Goal: Transaction & Acquisition: Download file/media

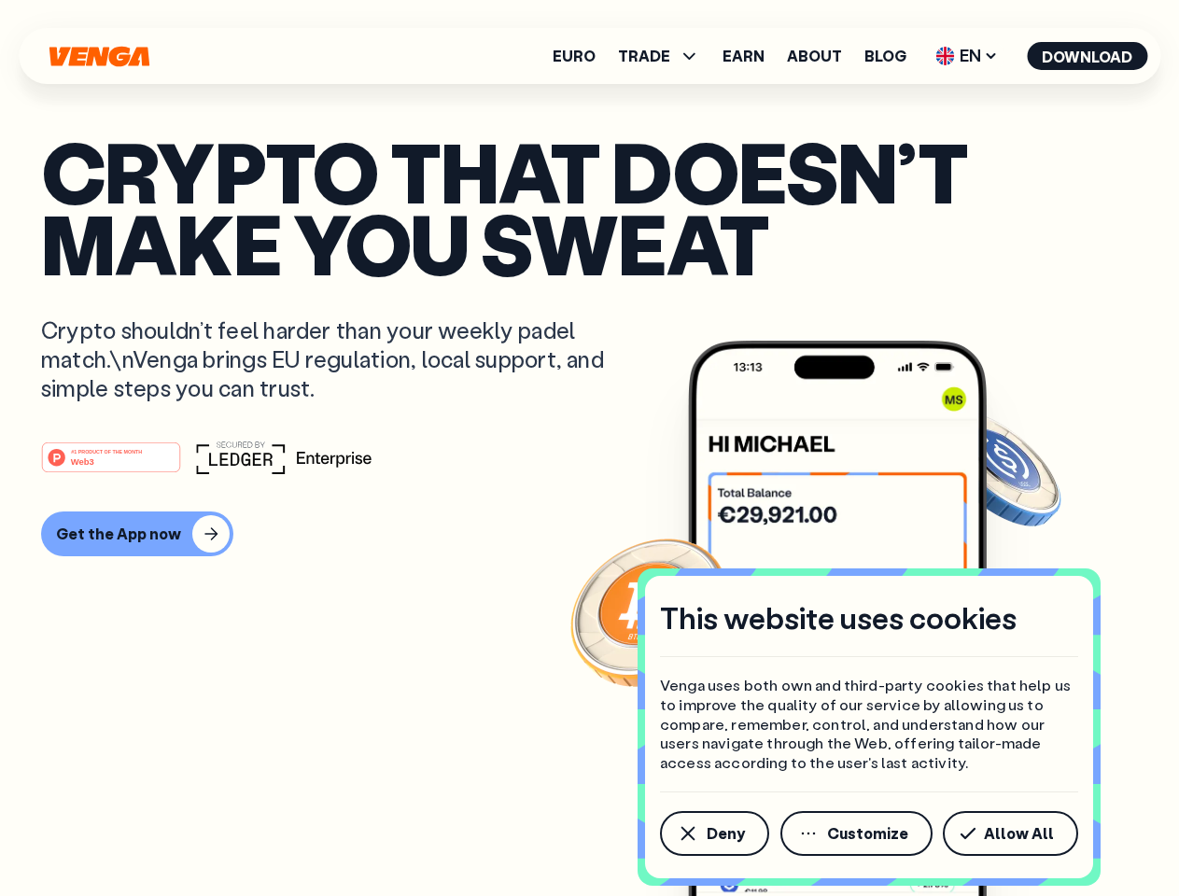
click at [589, 448] on div "#1 PRODUCT OF THE MONTH Web3" at bounding box center [589, 458] width 1097 height 34
click at [713, 834] on span "Deny" at bounding box center [726, 833] width 38 height 15
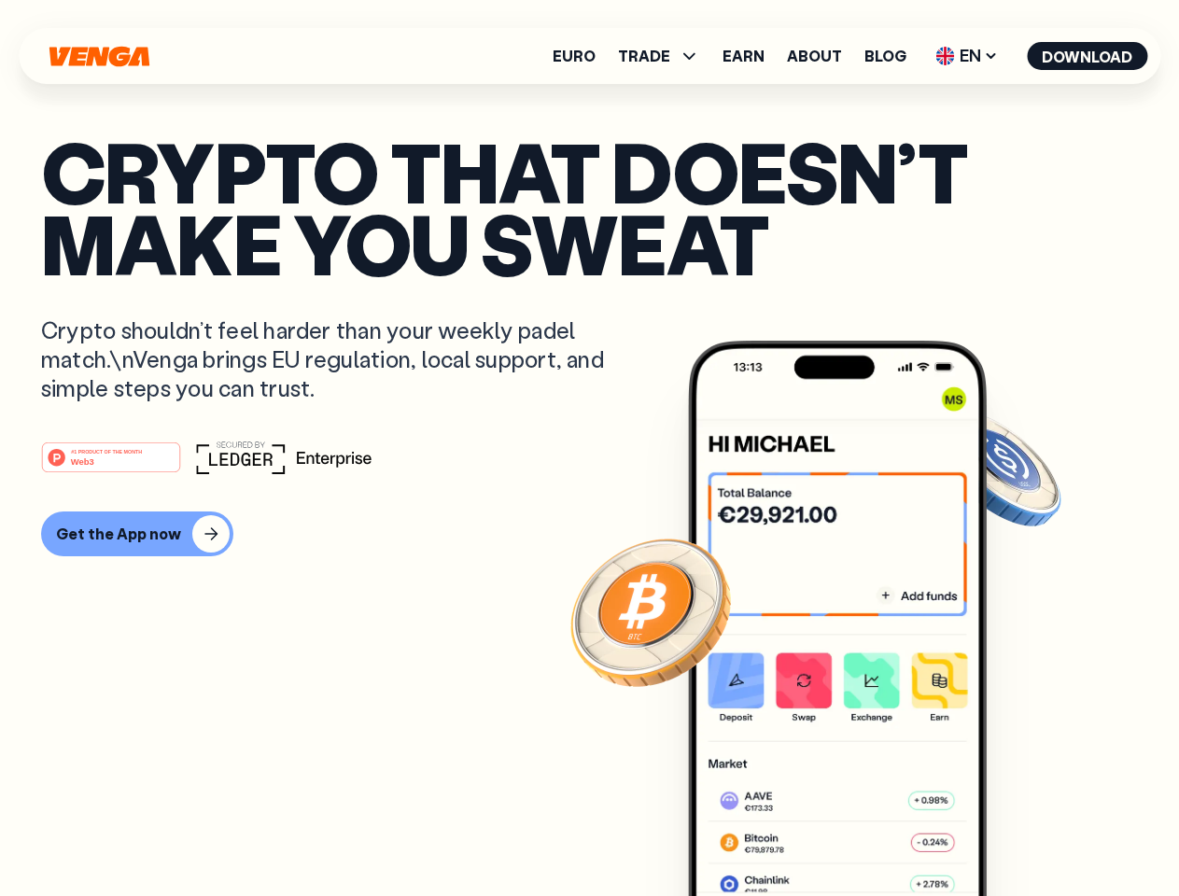
click at [858, 834] on img at bounding box center [837, 653] width 299 height 625
click at [1014, 834] on article "Crypto that doesn’t make you sweat Crypto shouldn’t feel harder than your weekl…" at bounding box center [589, 485] width 1097 height 700
click at [665, 56] on span "TRADE" at bounding box center [644, 56] width 52 height 15
click at [967, 56] on span "EN" at bounding box center [967, 56] width 76 height 30
click at [1088, 56] on button "Download" at bounding box center [1087, 56] width 120 height 28
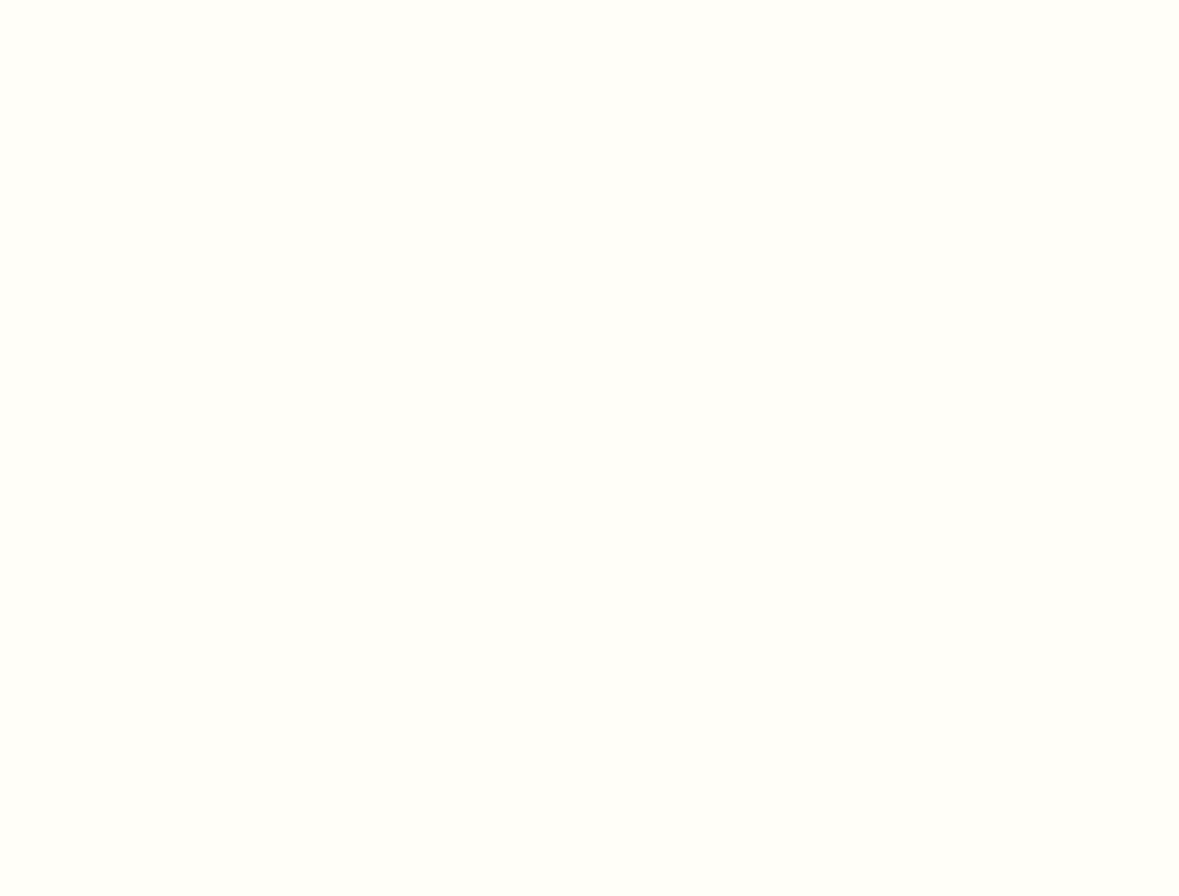
click at [134, 0] on html "This website uses cookies Venga uses both own and third-party cookies that help…" at bounding box center [589, 0] width 1179 height 0
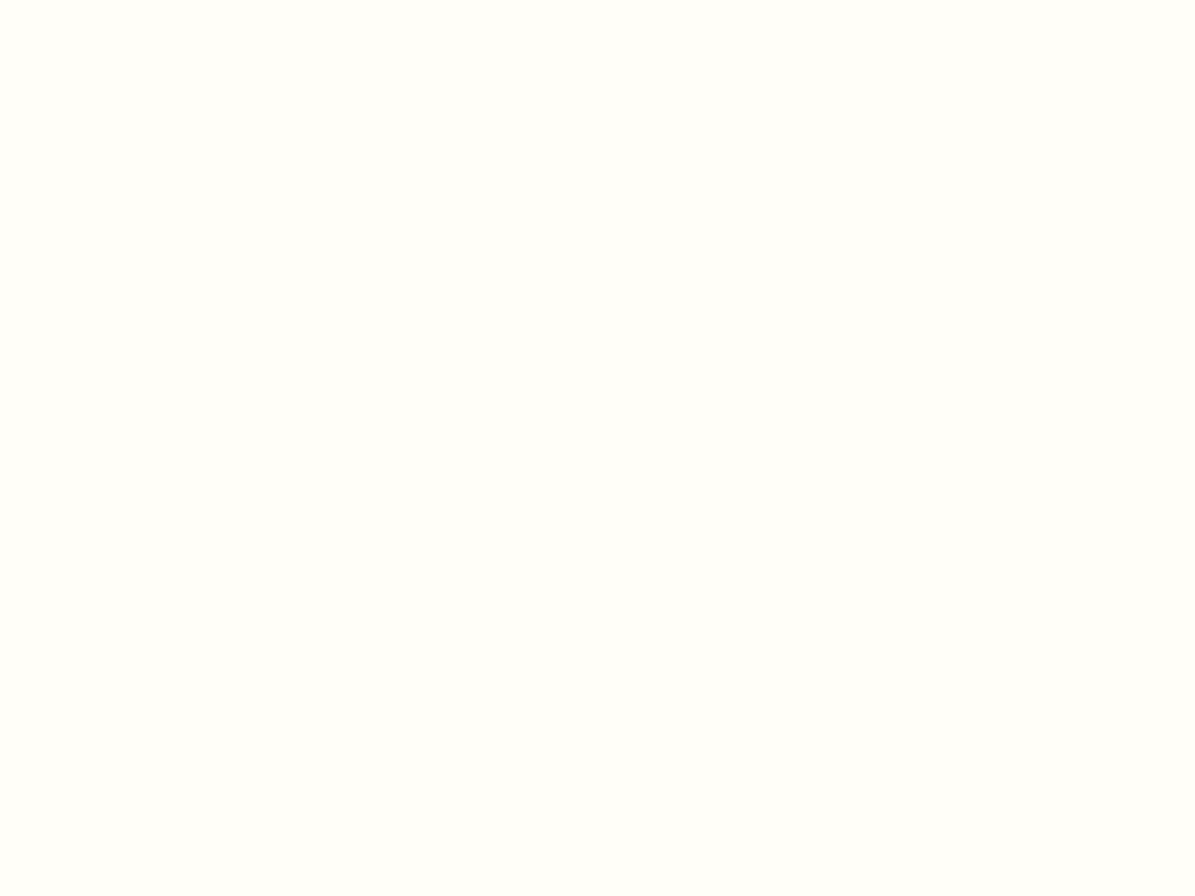
click at [114, 0] on html "This website uses cookies Venga uses both own and third-party cookies that help…" at bounding box center [597, 0] width 1195 height 0
